Goal: Information Seeking & Learning: Learn about a topic

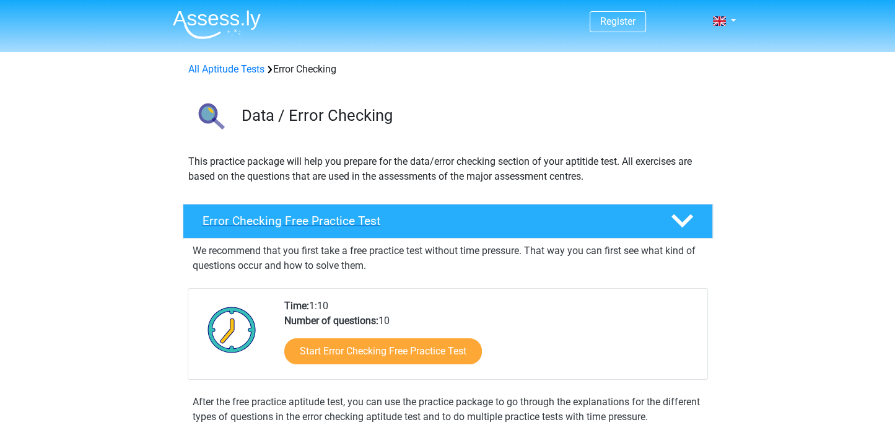
click at [352, 216] on h4 "Error Checking Free Practice Test" at bounding box center [427, 221] width 448 height 14
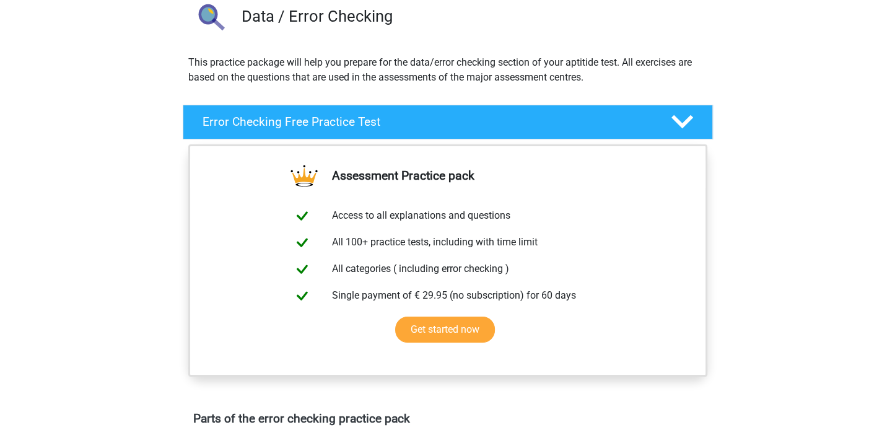
scroll to position [62, 0]
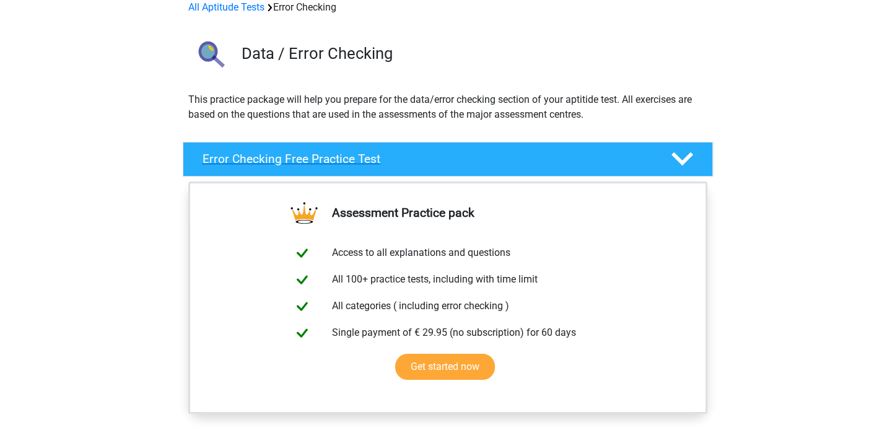
click at [248, 157] on h4 "Error Checking Free Practice Test" at bounding box center [427, 159] width 448 height 14
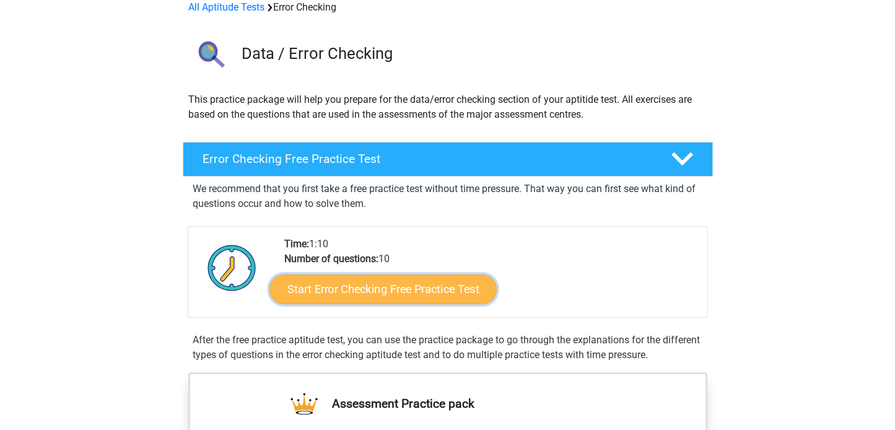
click at [401, 285] on link "Start Error Checking Free Practice Test" at bounding box center [382, 289] width 227 height 30
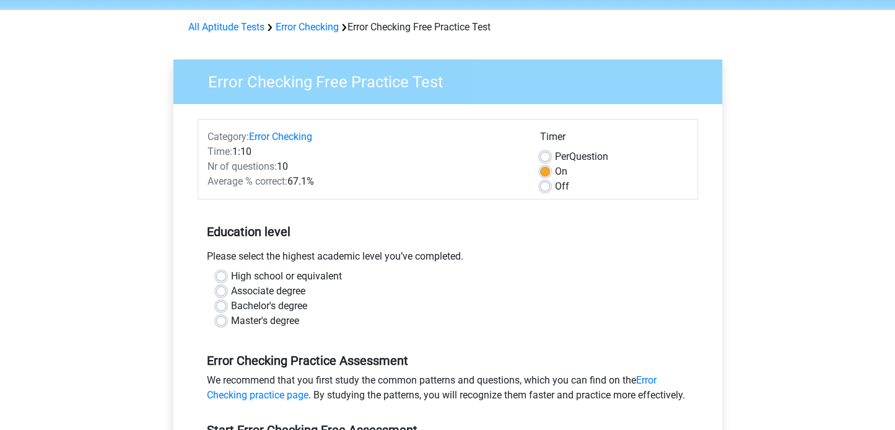
scroll to position [62, 0]
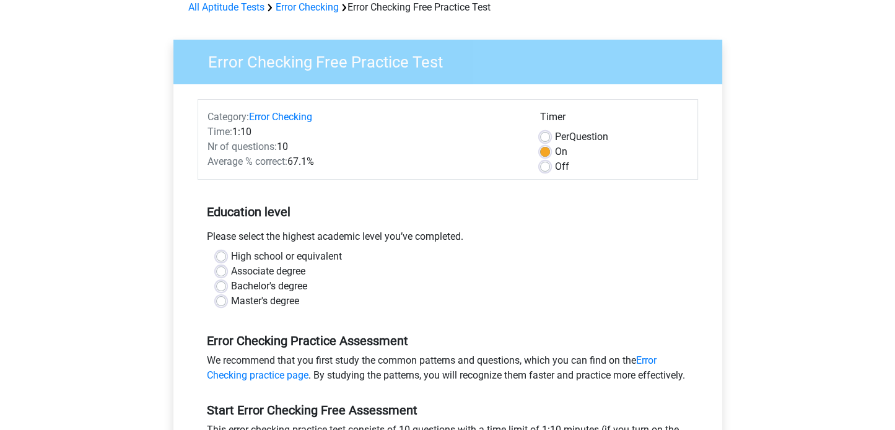
click at [231, 271] on label "Associate degree" at bounding box center [268, 271] width 74 height 15
click at [220, 271] on input "Associate degree" at bounding box center [221, 270] width 10 height 12
radio input "true"
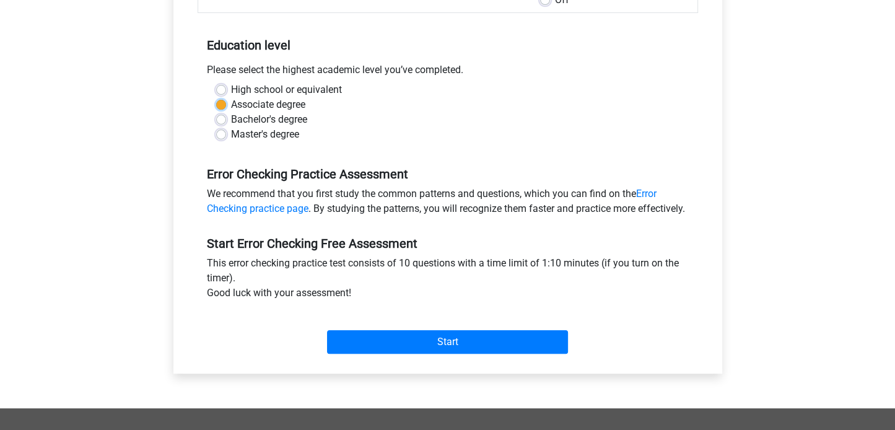
scroll to position [248, 0]
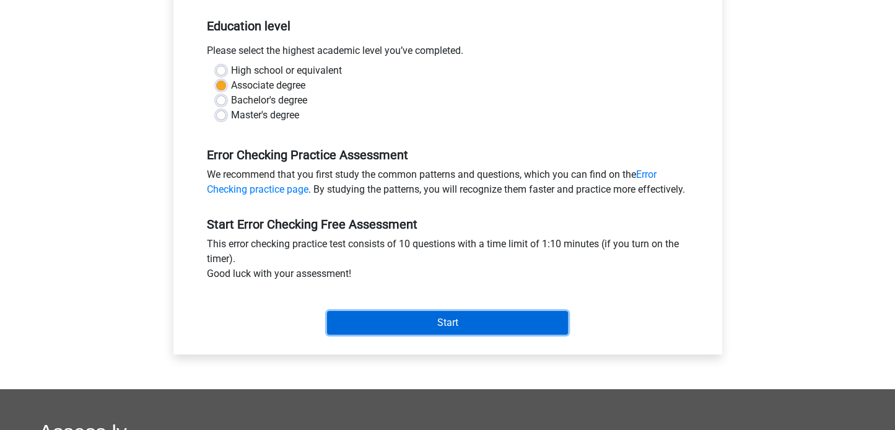
click at [396, 329] on input "Start" at bounding box center [447, 323] width 241 height 24
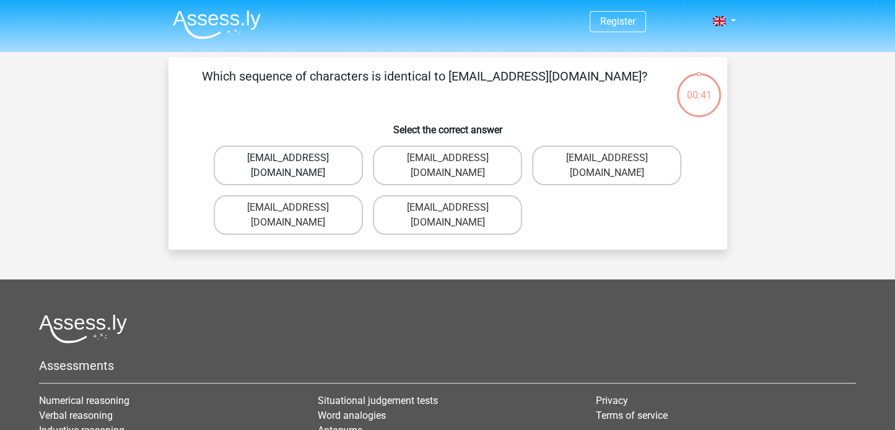
click at [268, 160] on label "[EMAIL_ADDRESS][DOMAIN_NAME]" at bounding box center [288, 166] width 149 height 40
click at [288, 160] on input "[EMAIL_ADDRESS][DOMAIN_NAME]" at bounding box center [292, 162] width 8 height 8
radio input "true"
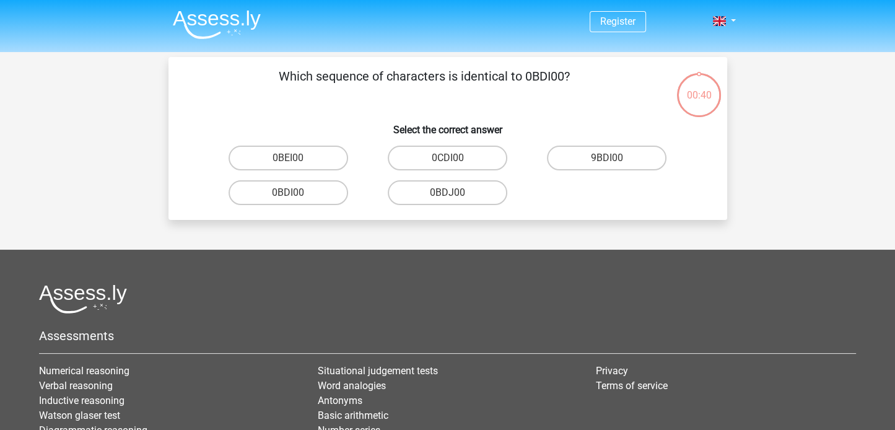
scroll to position [57, 0]
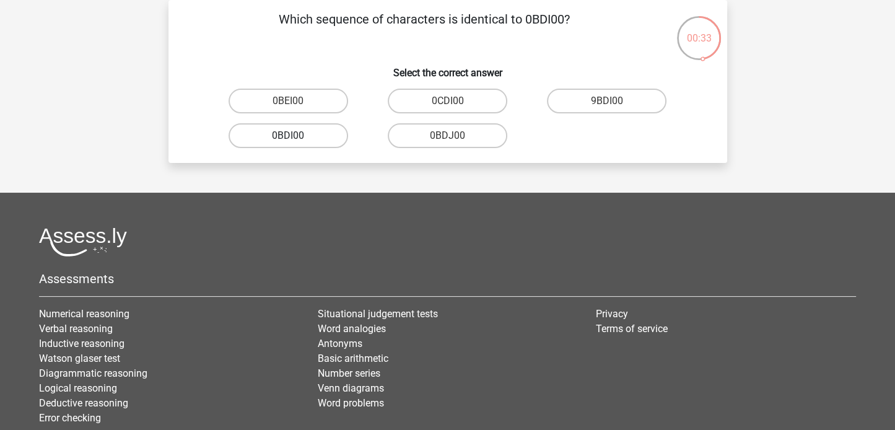
click at [300, 139] on label "0BDI00" at bounding box center [289, 135] width 120 height 25
click at [296, 139] on input "0BDI00" at bounding box center [292, 140] width 8 height 8
radio input "true"
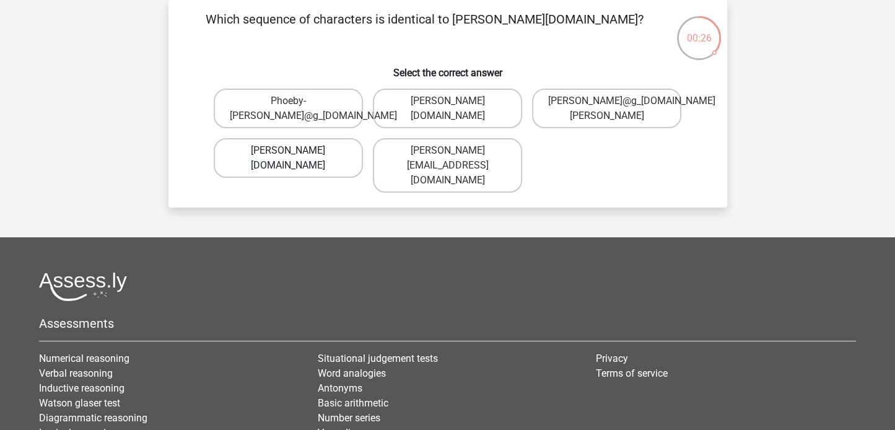
click at [267, 172] on label "[PERSON_NAME][DOMAIN_NAME]" at bounding box center [288, 158] width 149 height 40
click at [288, 159] on input "[PERSON_NAME][DOMAIN_NAME]" at bounding box center [292, 154] width 8 height 8
radio input "true"
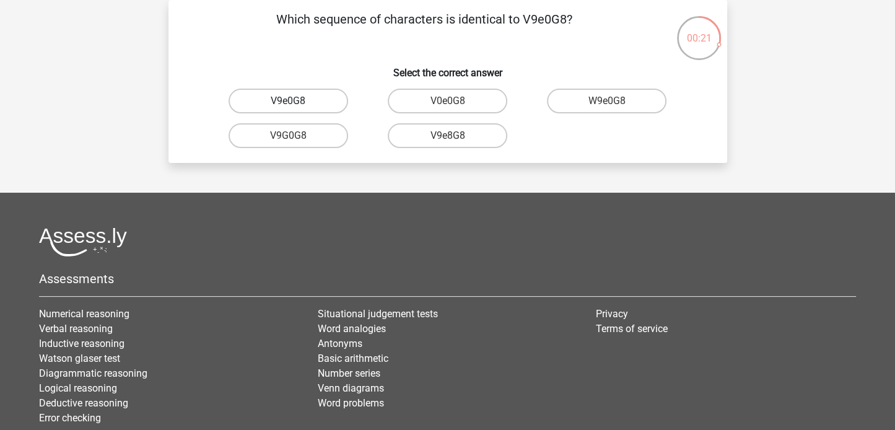
click at [317, 104] on label "V9e0G8" at bounding box center [289, 101] width 120 height 25
click at [296, 104] on input "V9e0G8" at bounding box center [292, 105] width 8 height 8
radio input "true"
click at [588, 105] on label "91051S" at bounding box center [607, 101] width 120 height 25
click at [607, 105] on input "91051S" at bounding box center [611, 105] width 8 height 8
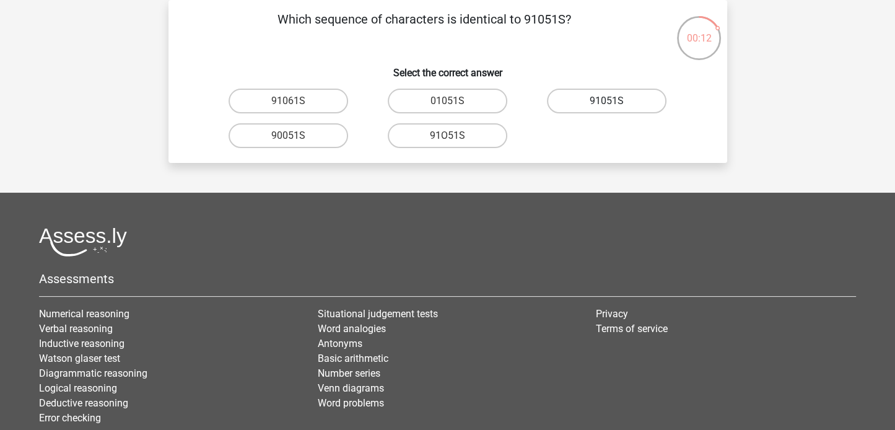
radio input "true"
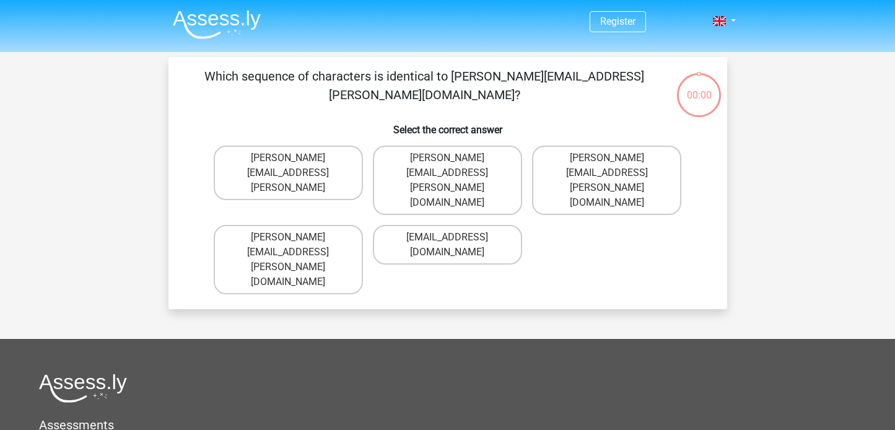
scroll to position [57, 0]
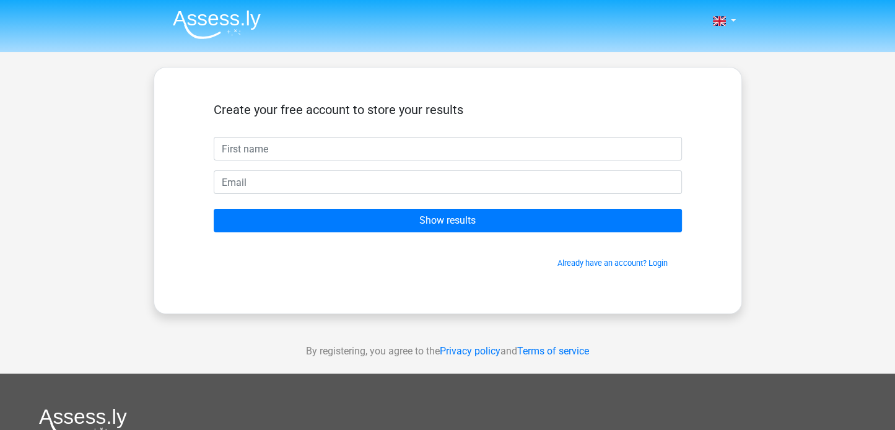
click at [711, 113] on div "Create your free account to store your results Show results Already have an acc…" at bounding box center [448, 190] width 528 height 186
